Goal: Check status: Check status

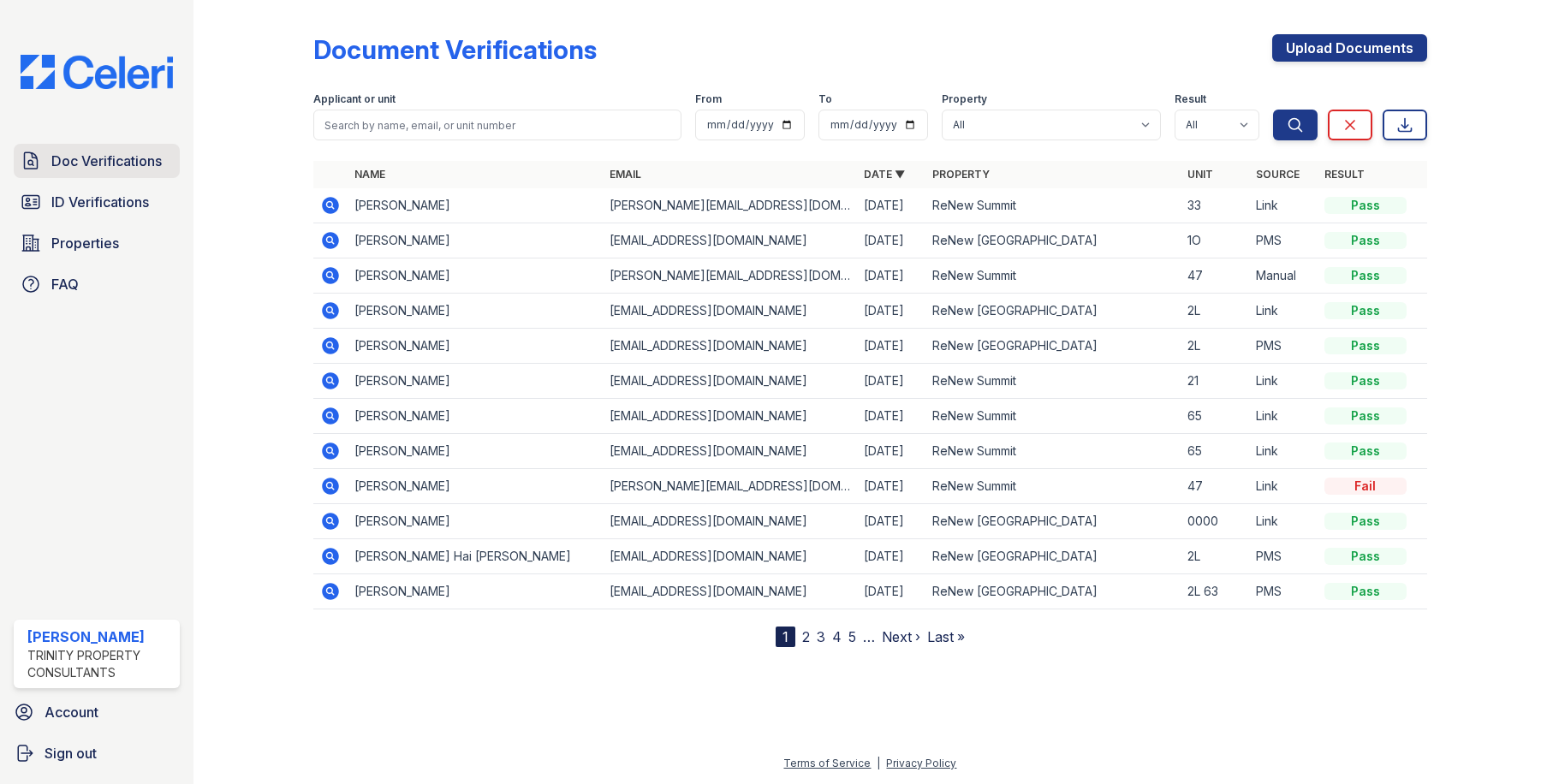
click at [137, 169] on span "Doc Verifications" at bounding box center [107, 161] width 110 height 20
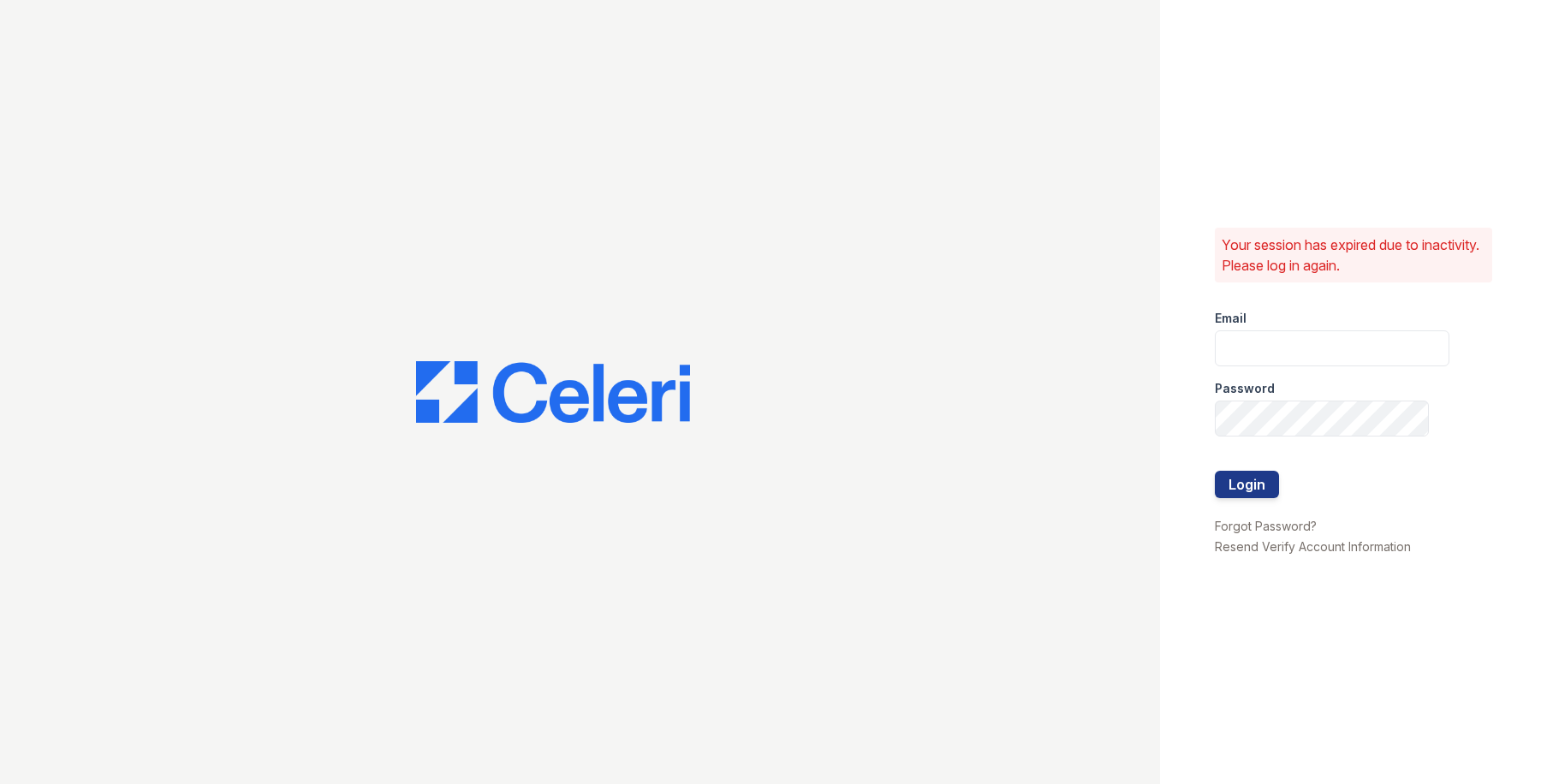
drag, startPoint x: 1323, startPoint y: 396, endPoint x: 1319, endPoint y: 372, distance: 24.3
click at [1323, 392] on div "Password" at bounding box center [1332, 383] width 235 height 34
click at [1311, 360] on input "email" at bounding box center [1332, 348] width 235 height 36
type input "[EMAIL_ADDRESS][DOMAIN_NAME]"
click at [1215, 471] on button "Login" at bounding box center [1247, 485] width 64 height 28
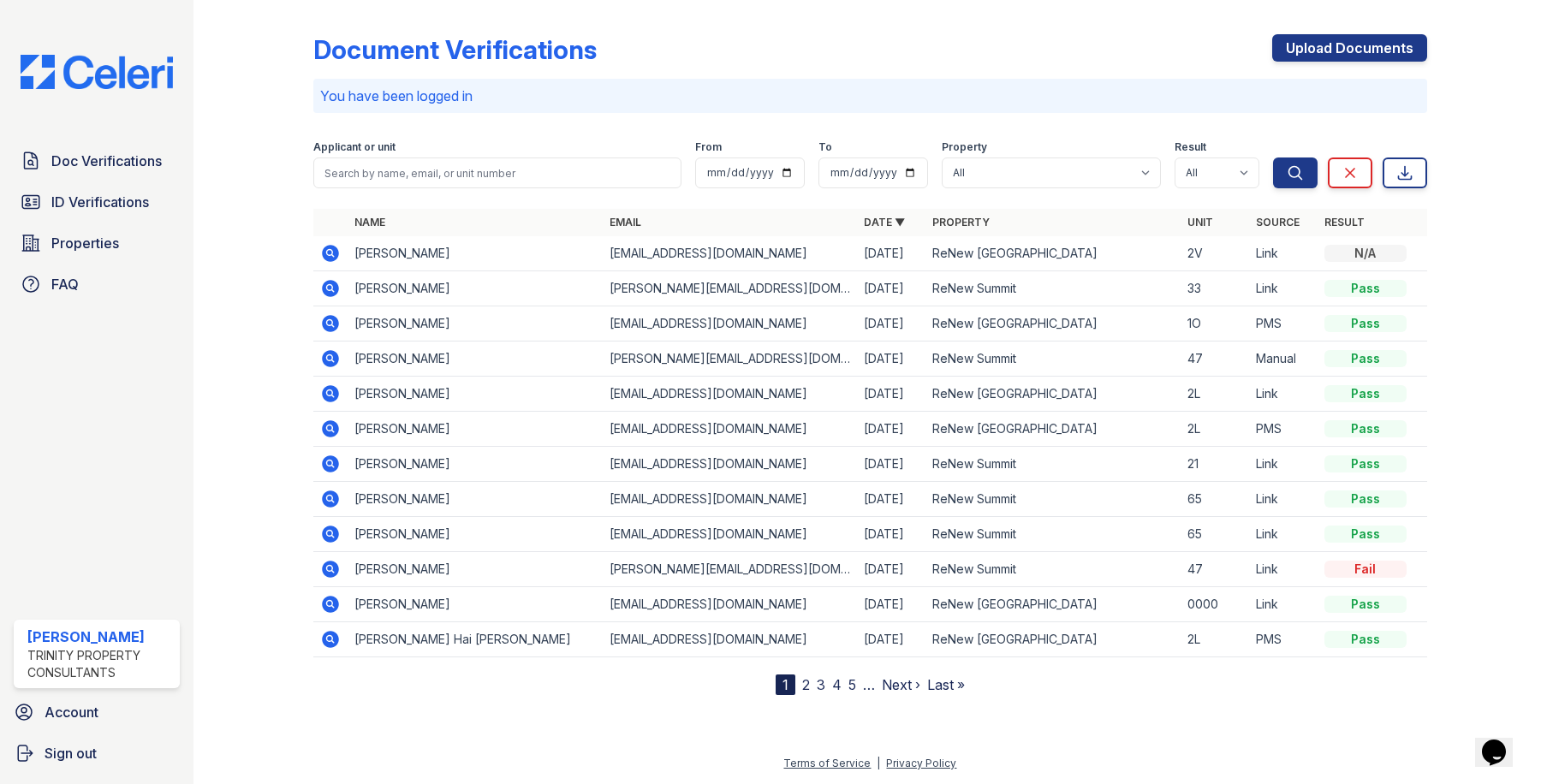
click at [330, 252] on icon at bounding box center [329, 252] width 5 height 5
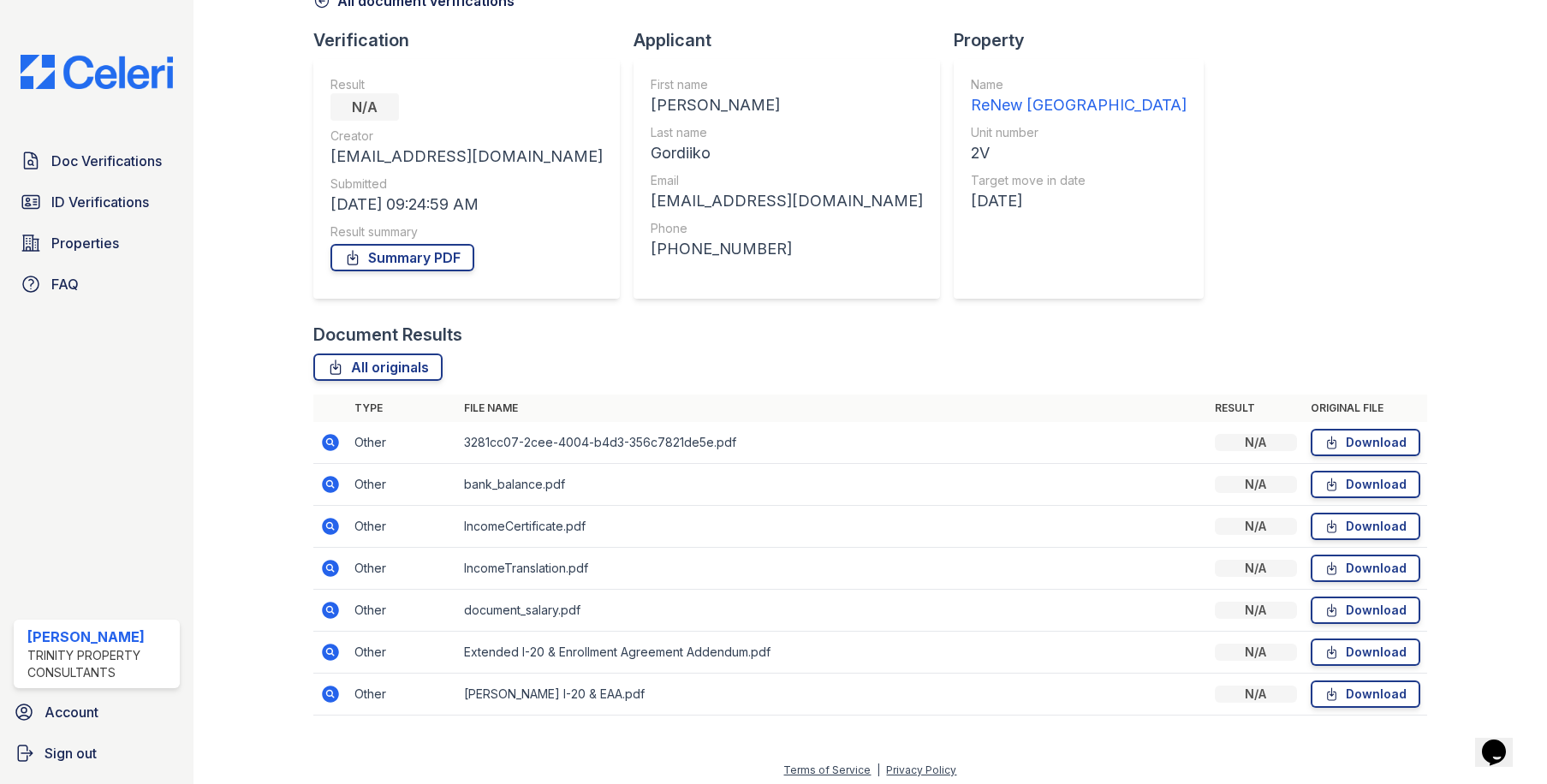
scroll to position [105, 0]
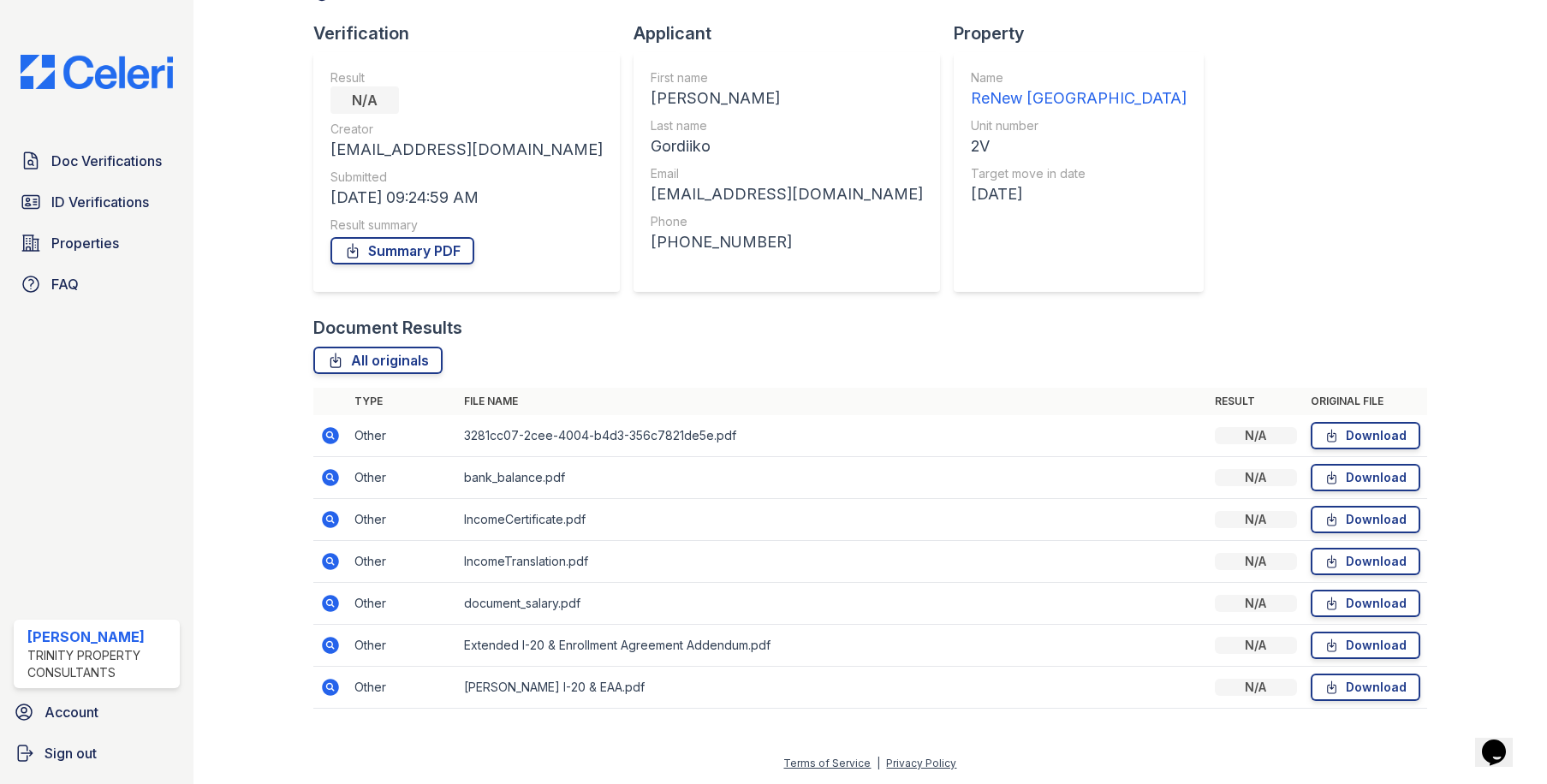
click at [331, 516] on icon at bounding box center [330, 520] width 20 height 20
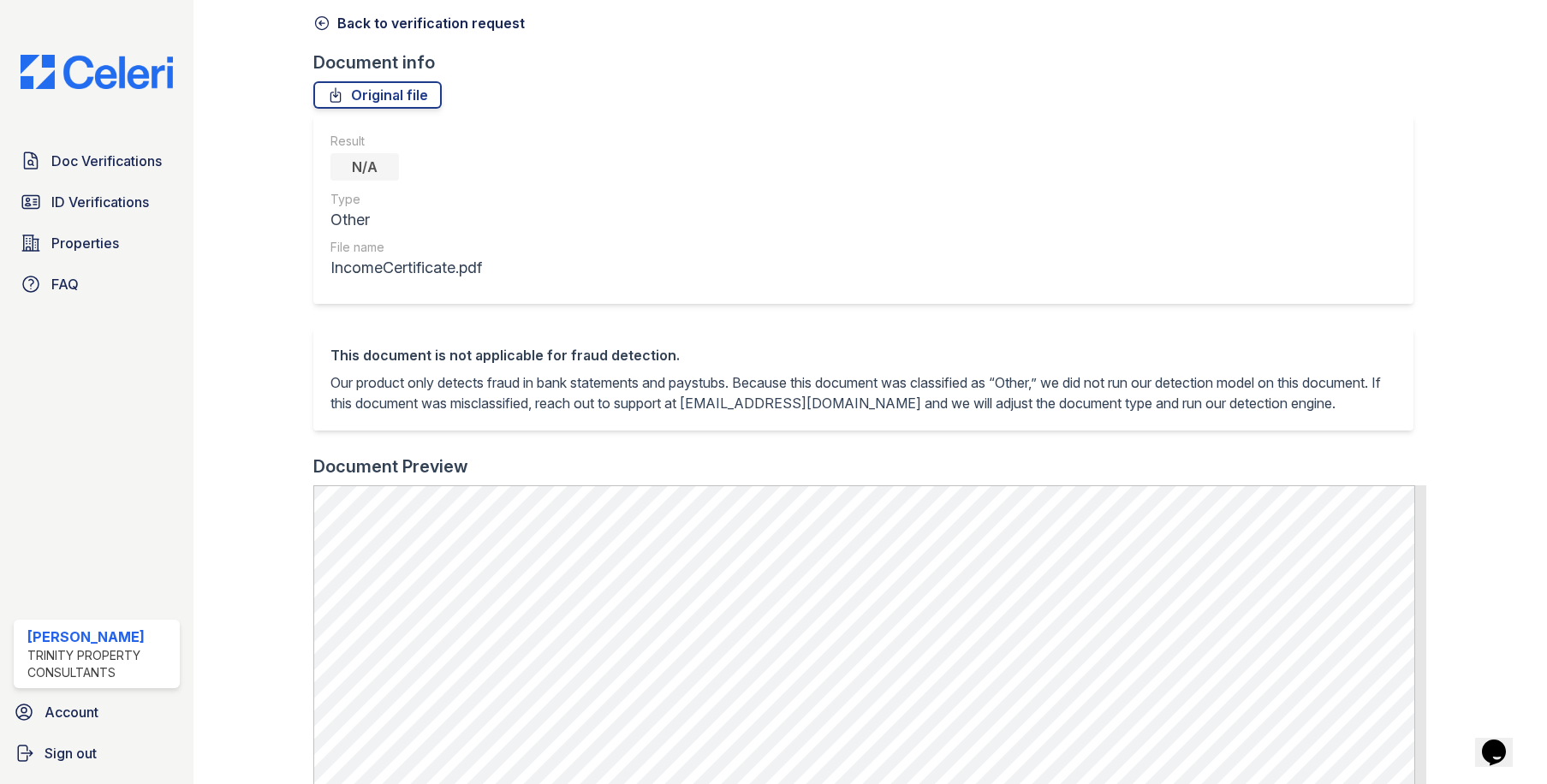
scroll to position [86, 0]
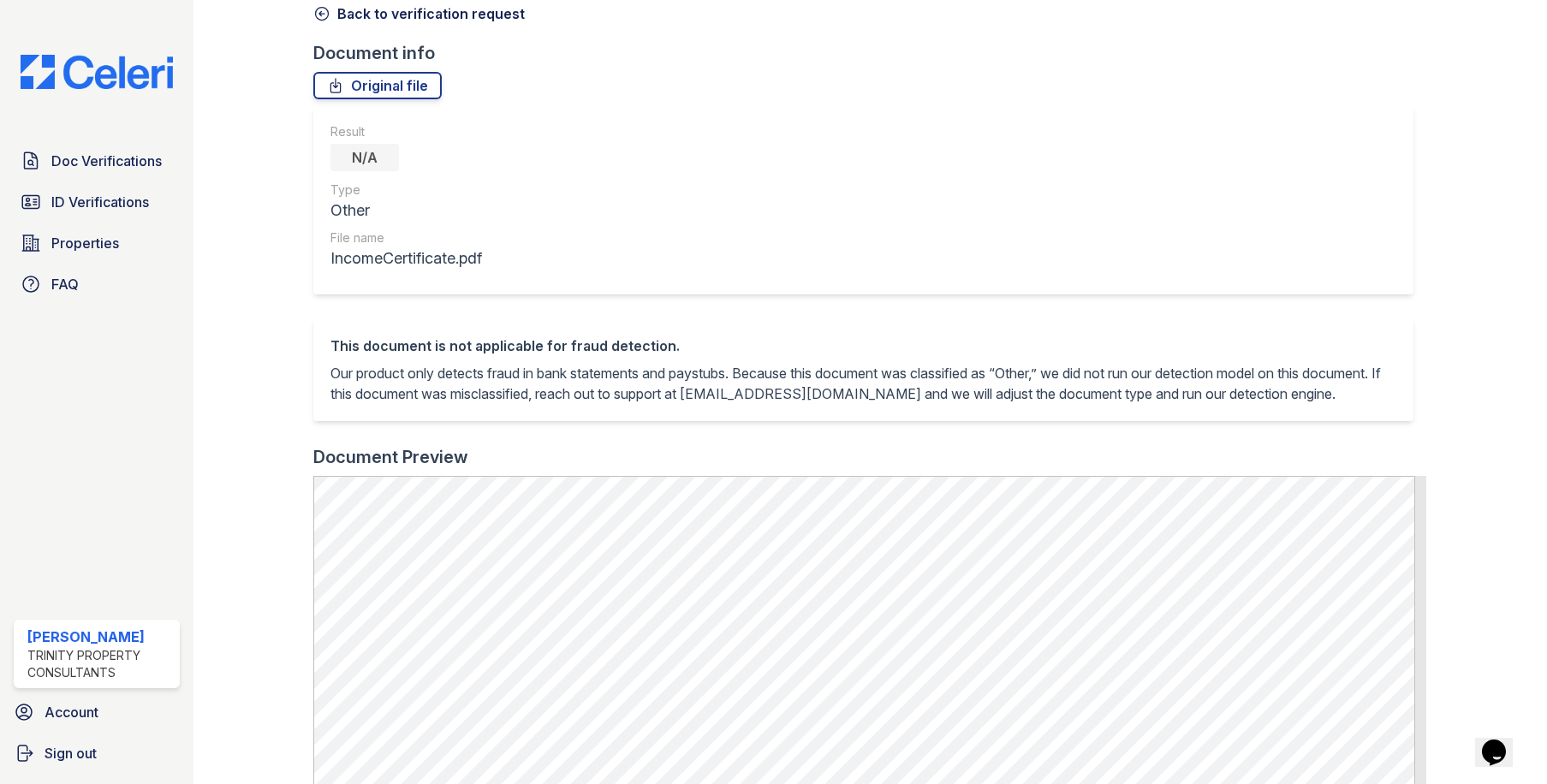
click at [319, 10] on icon at bounding box center [322, 14] width 17 height 17
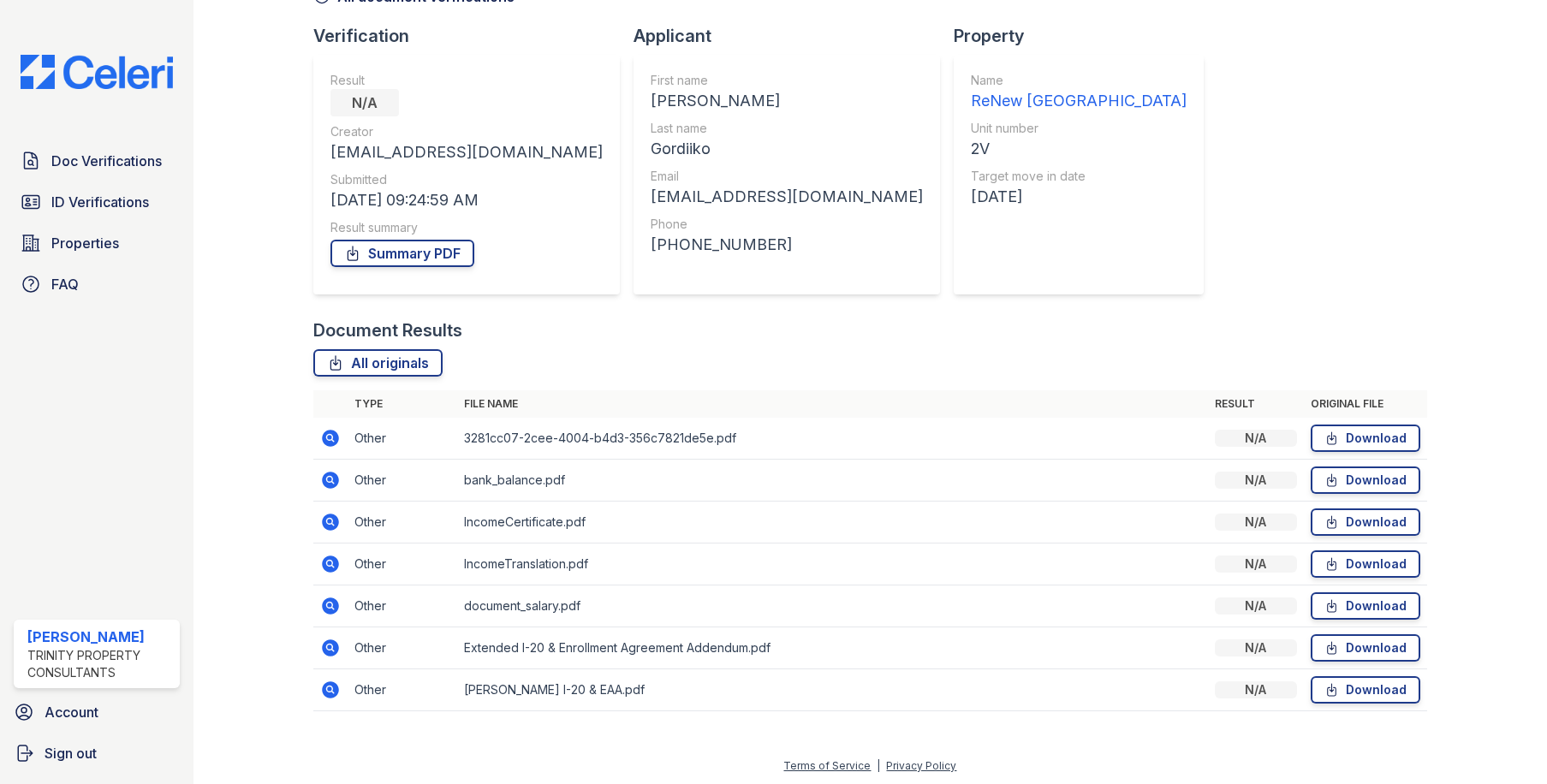
scroll to position [105, 0]
click at [329, 645] on icon at bounding box center [329, 644] width 5 height 5
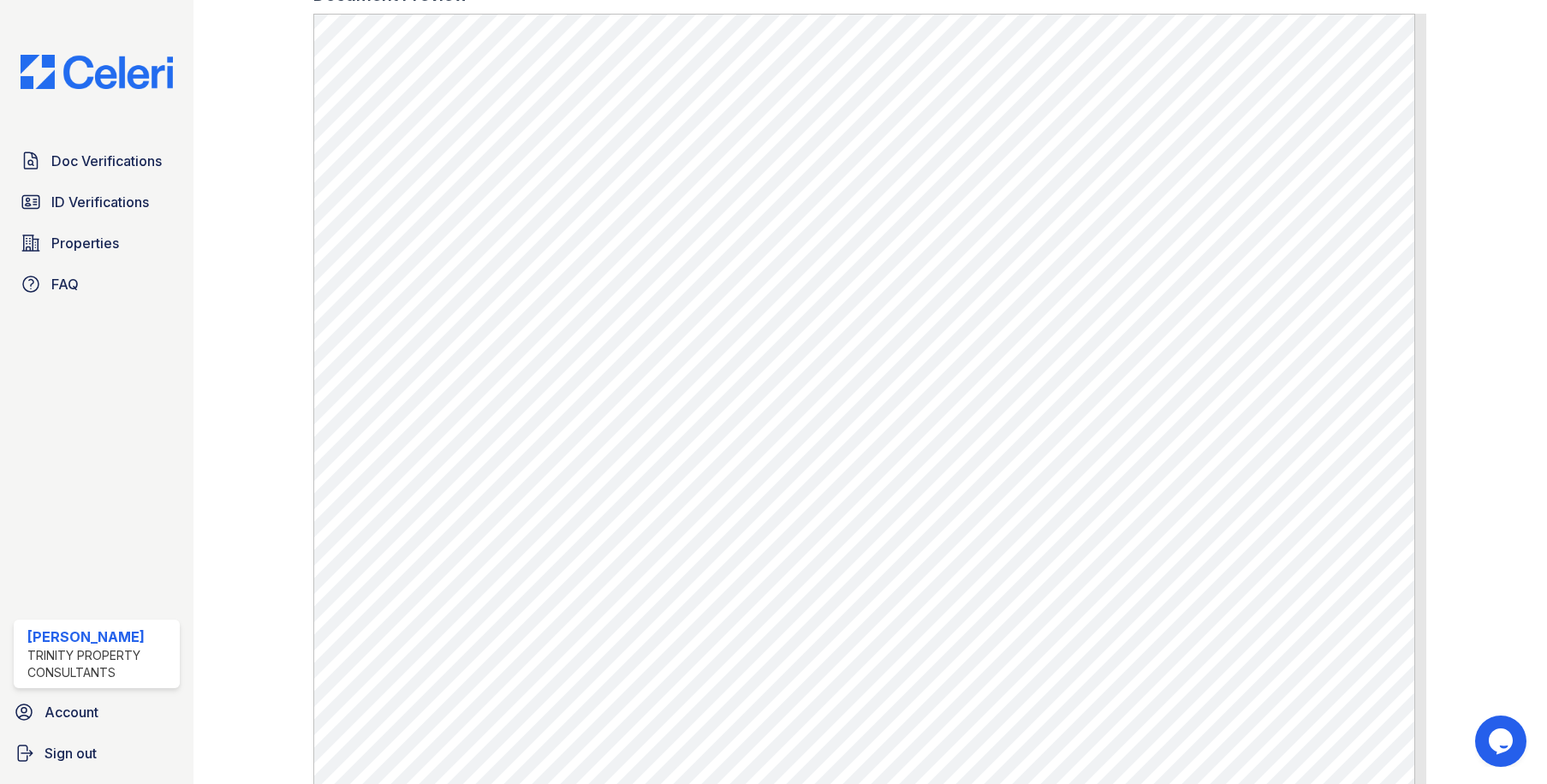
scroll to position [513, 0]
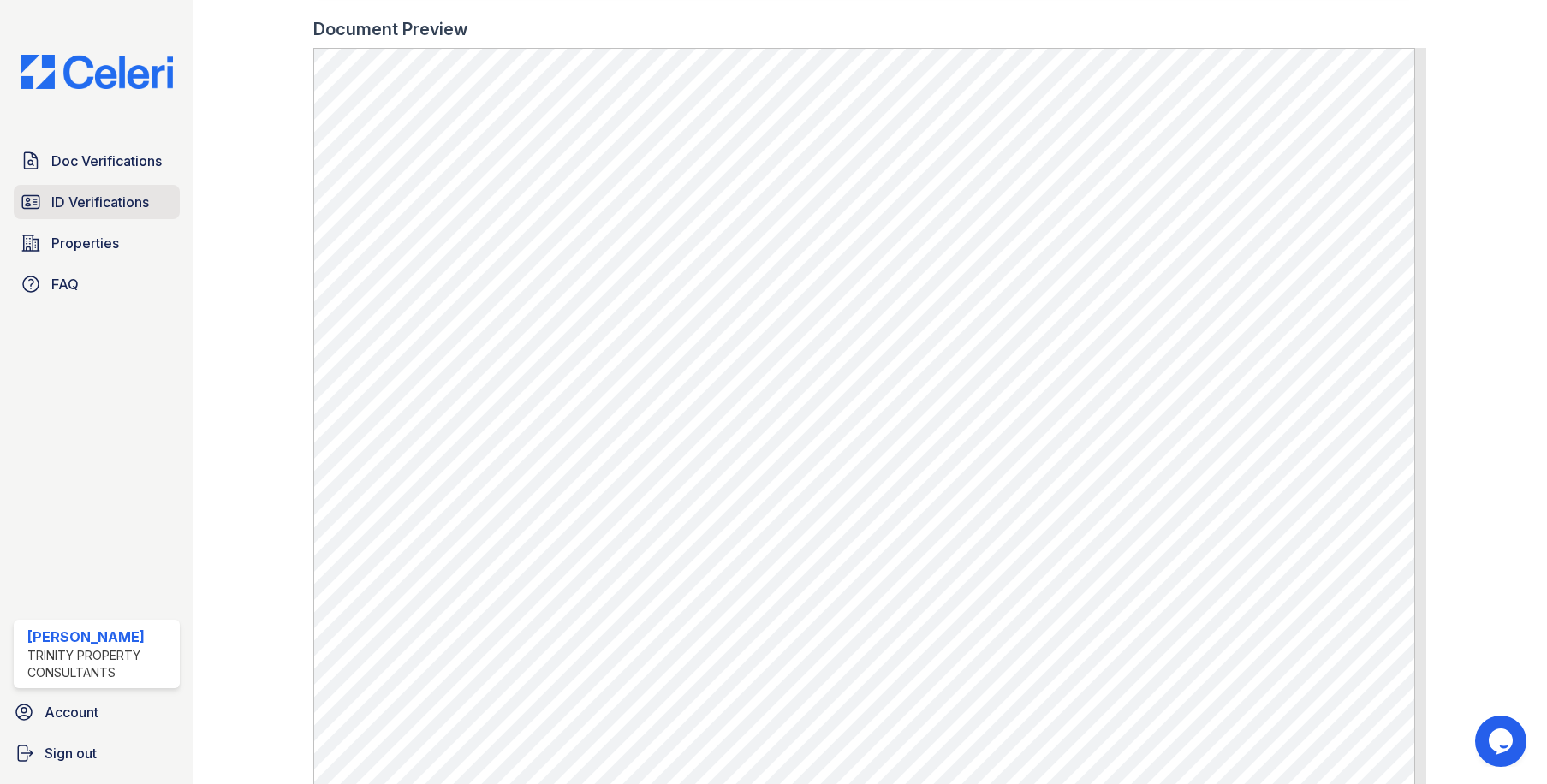
click at [118, 205] on span "ID Verifications" at bounding box center [100, 202] width 98 height 20
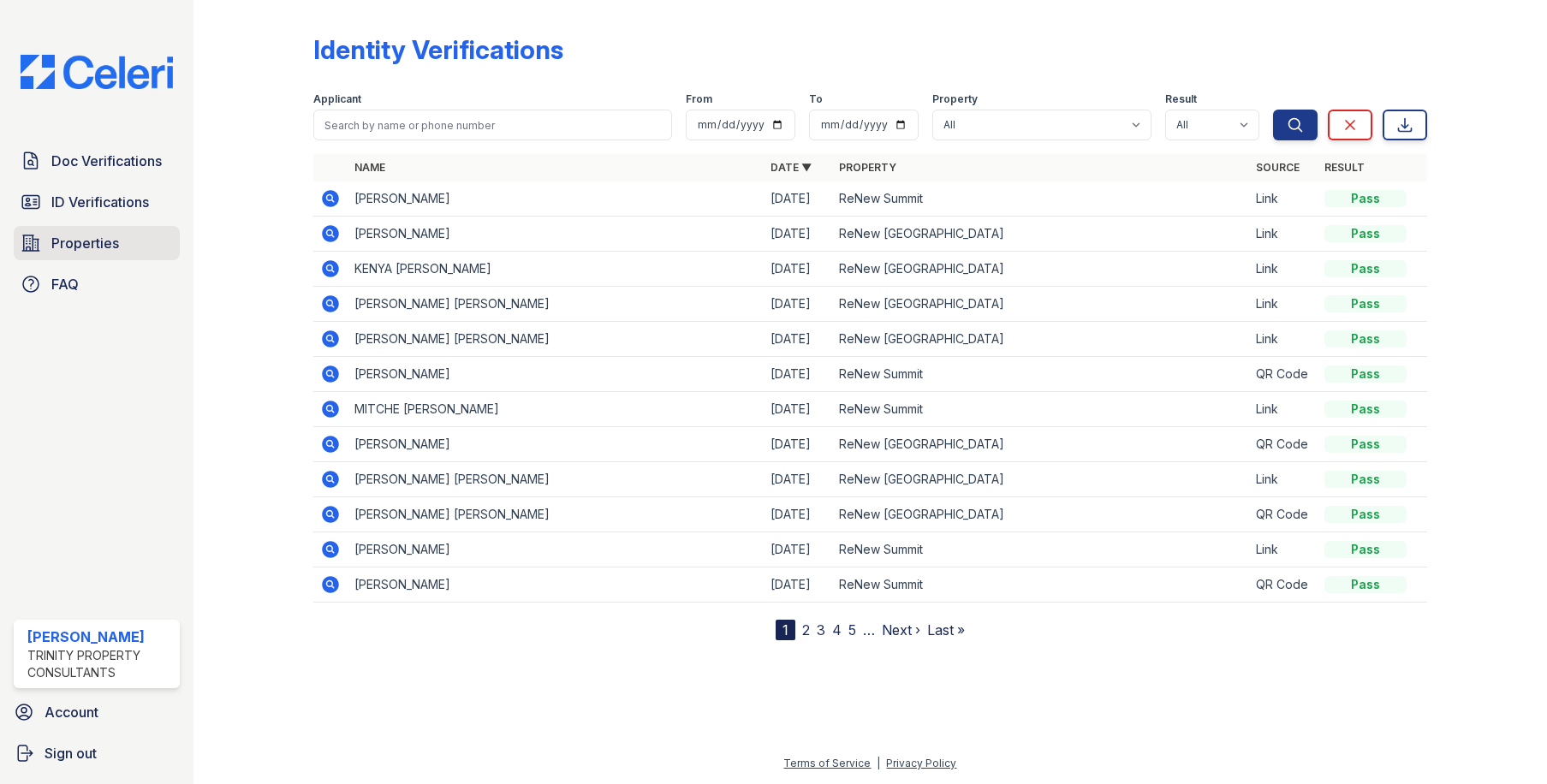
click at [95, 241] on span "Properties" at bounding box center [86, 243] width 68 height 20
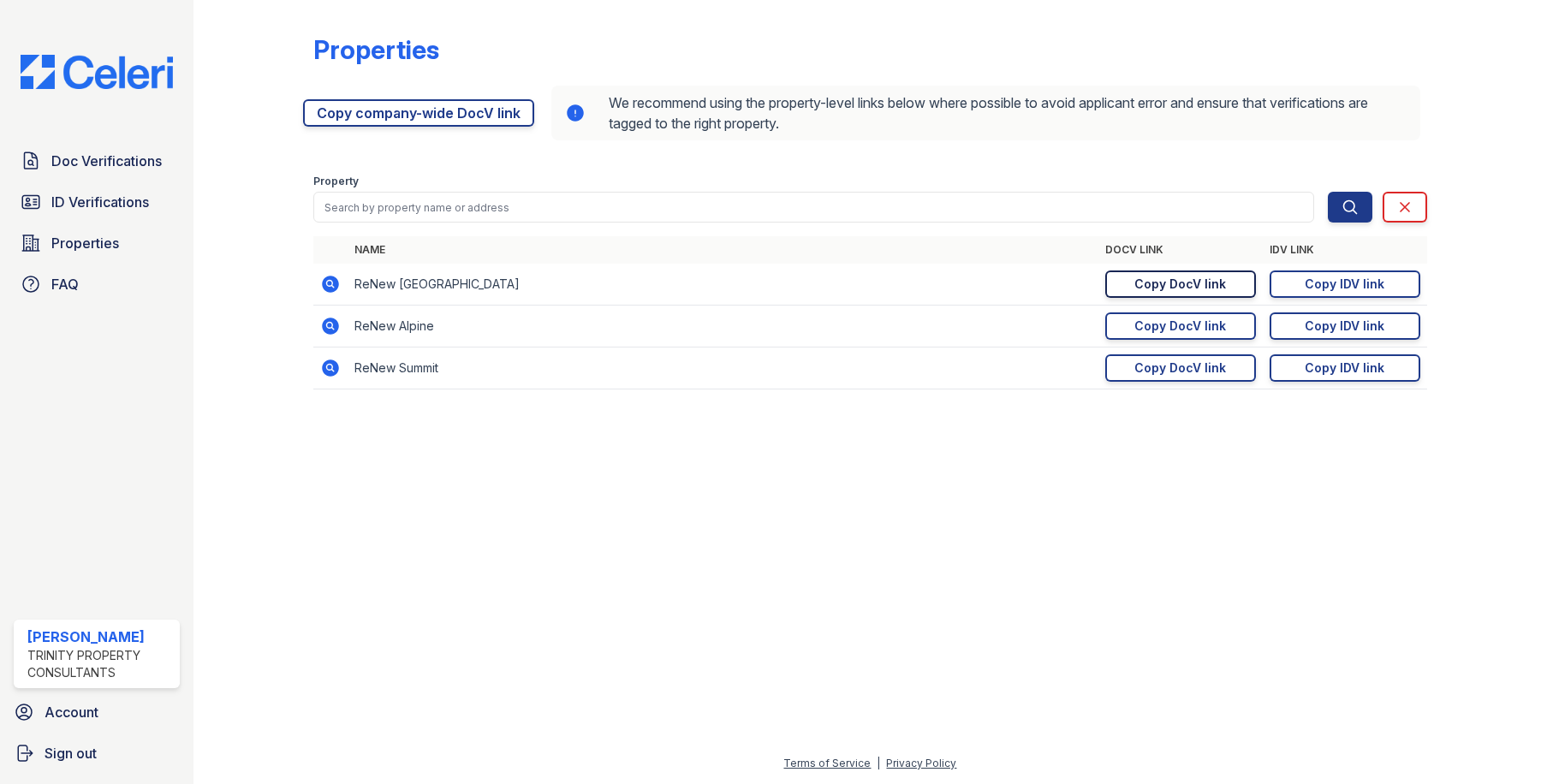
click at [1208, 281] on div "Copy DocV link" at bounding box center [1181, 284] width 92 height 17
click at [77, 206] on span "ID Verifications" at bounding box center [100, 202] width 98 height 20
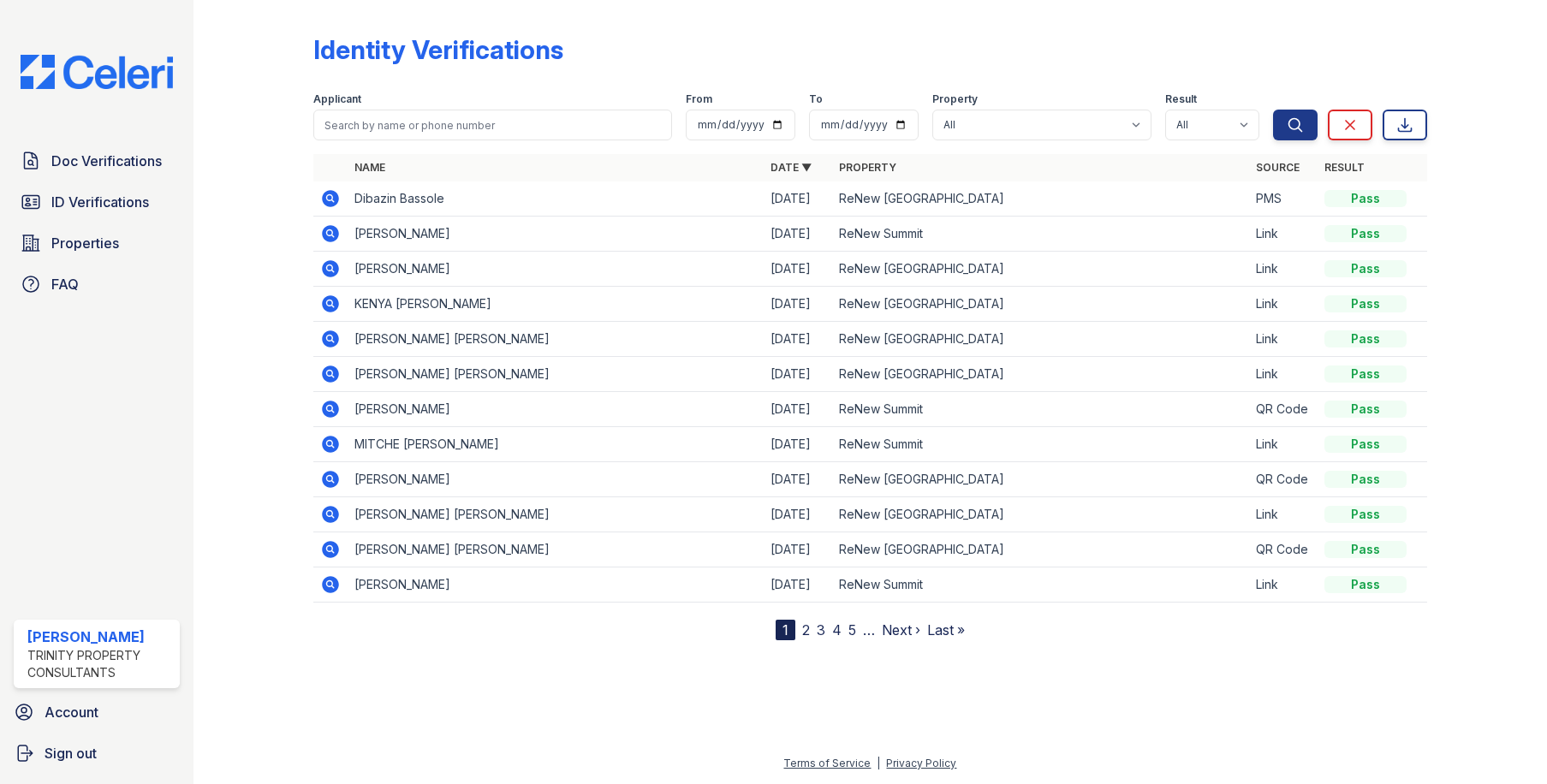
click at [331, 198] on icon at bounding box center [329, 197] width 5 height 5
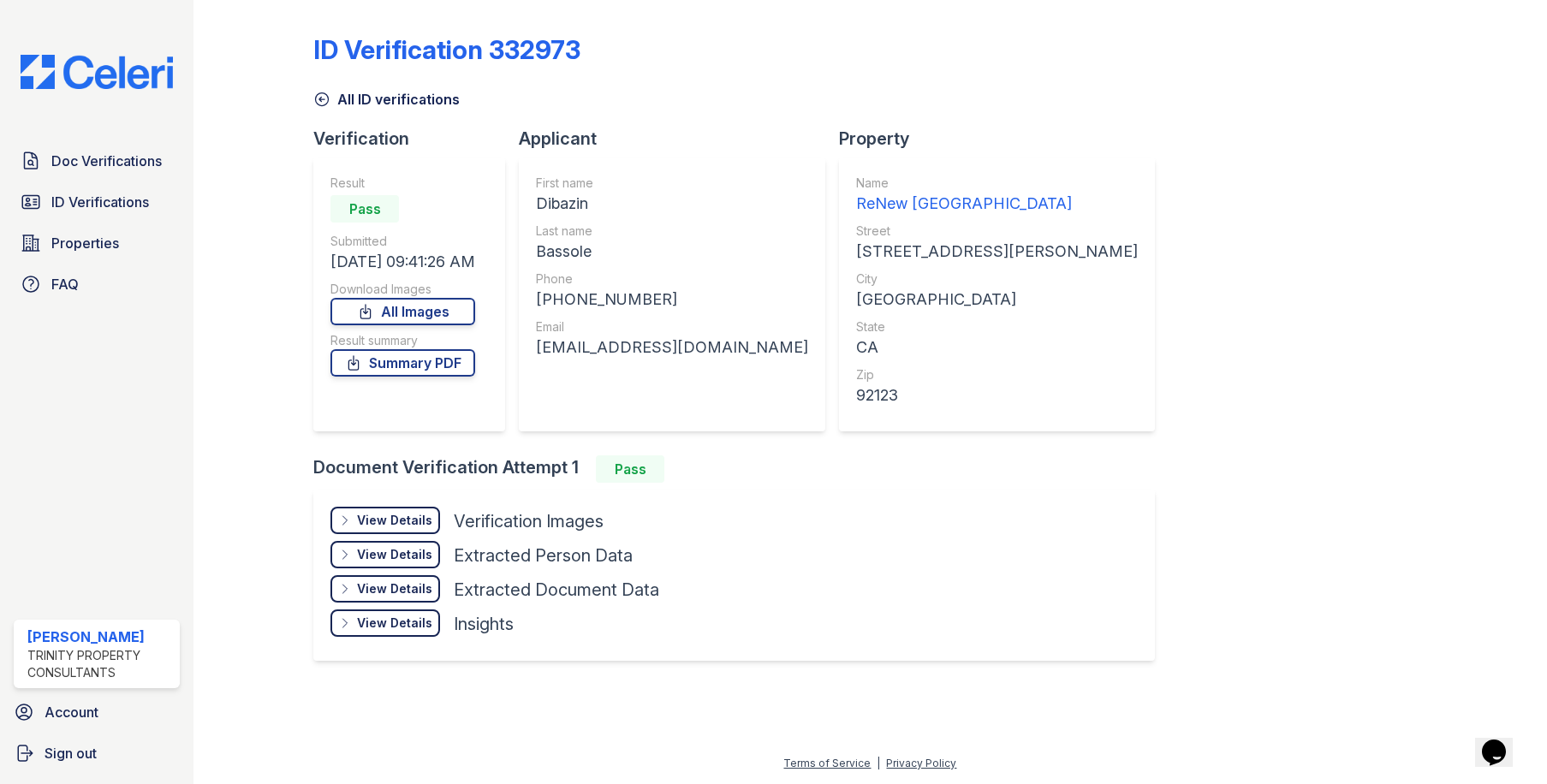
click at [400, 513] on div "View Details" at bounding box center [395, 520] width 75 height 17
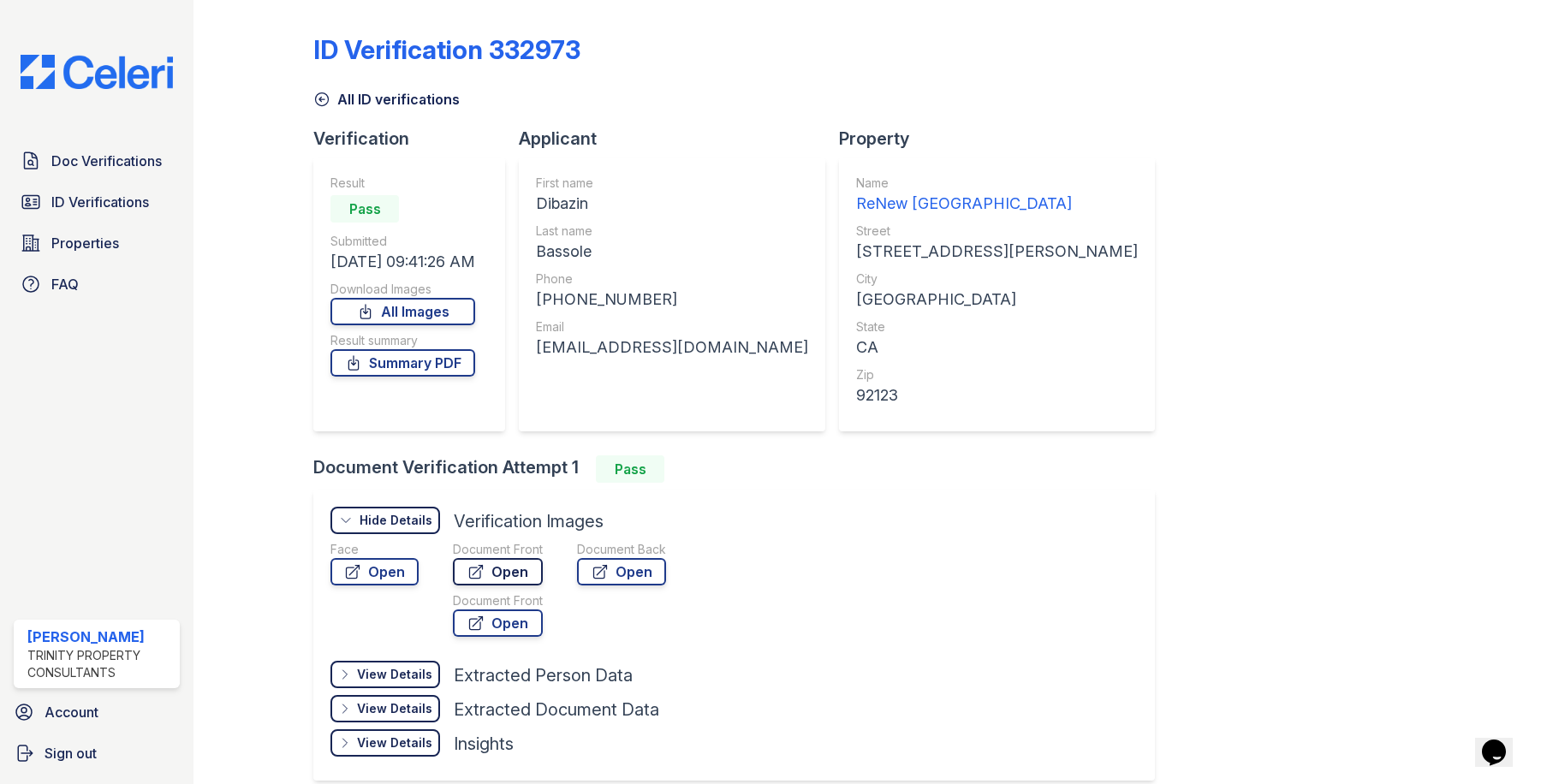
click at [489, 562] on link "Open" at bounding box center [498, 572] width 90 height 28
click at [367, 568] on link "Open" at bounding box center [375, 572] width 88 height 28
click at [1010, 115] on div "ID Verification 332973 All ID verifications Verification Result Pass Submitted …" at bounding box center [871, 405] width 1114 height 798
